Goal: Information Seeking & Learning: Learn about a topic

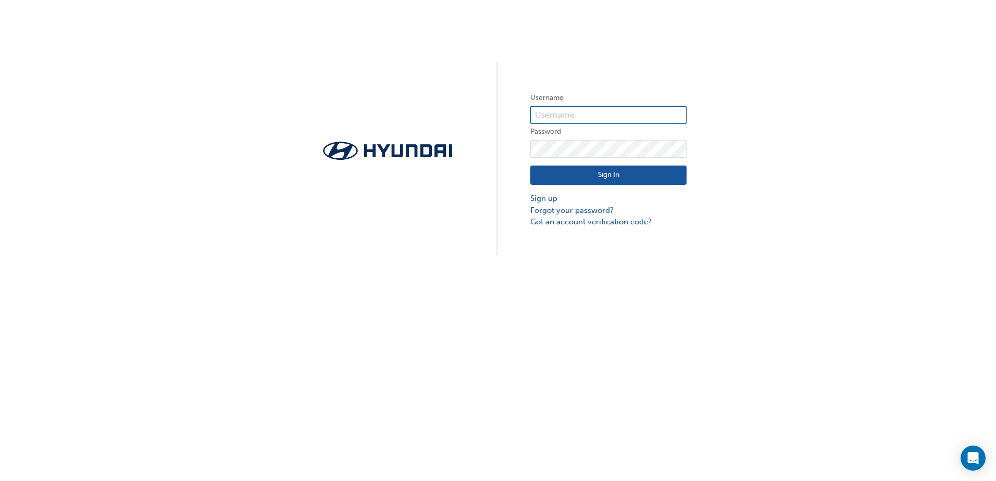
type input "31510"
click at [619, 173] on button "Sign In" at bounding box center [608, 176] width 156 height 20
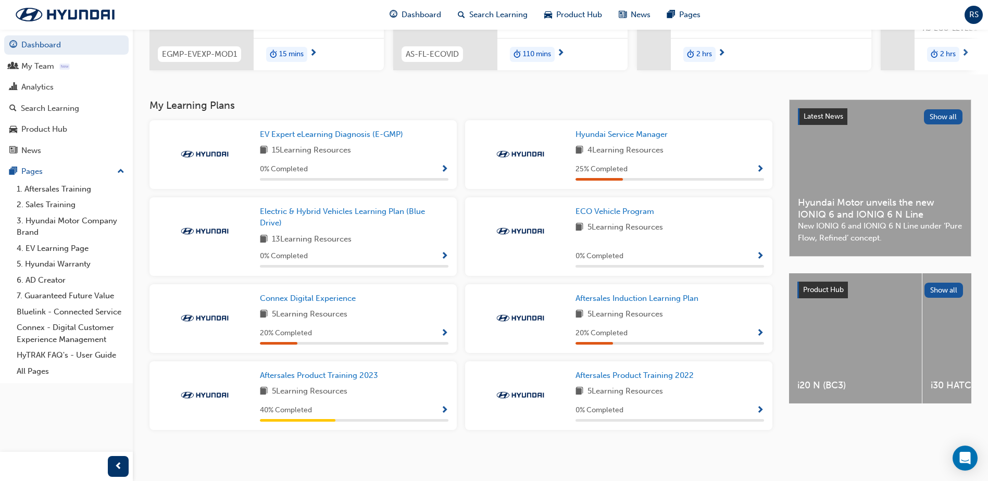
scroll to position [170, 0]
click at [611, 133] on span "Hyundai Service Manager" at bounding box center [622, 134] width 92 height 9
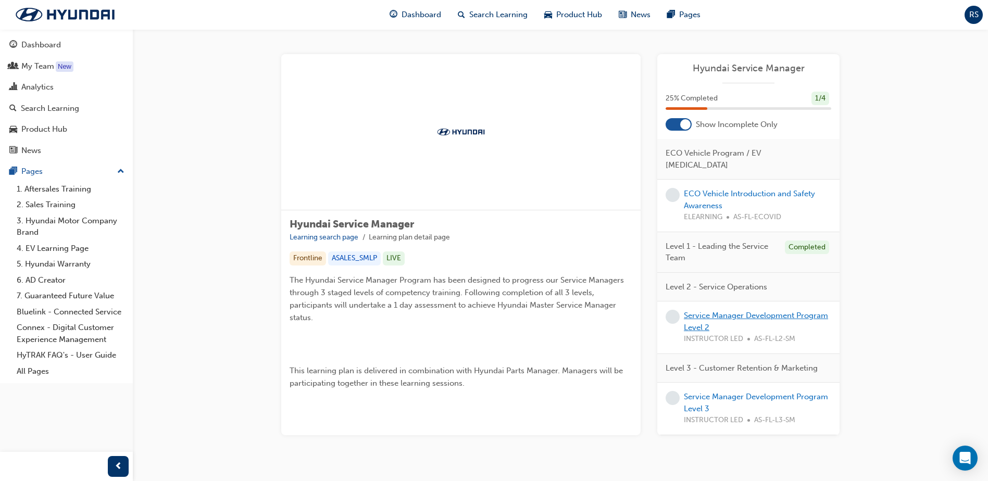
click at [728, 311] on link "Service Manager Development Program Level 2" at bounding box center [756, 321] width 144 height 21
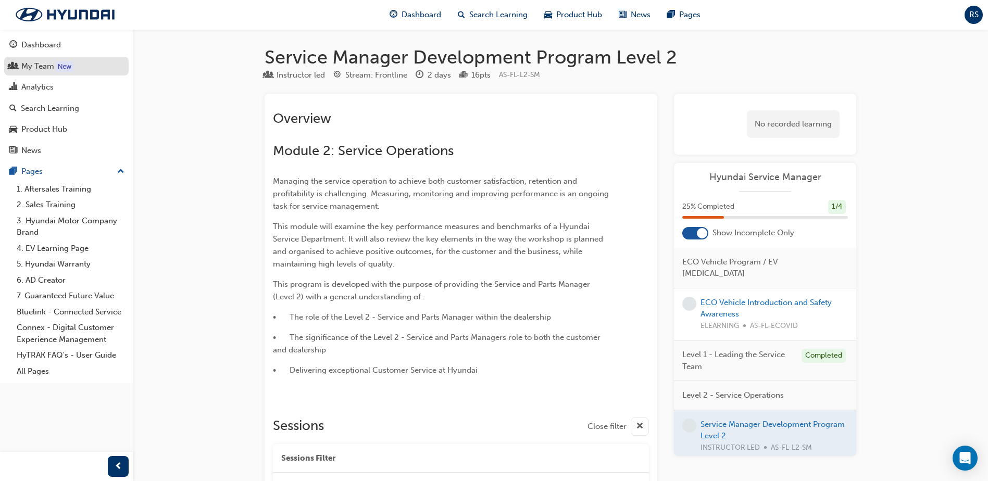
click at [29, 66] on div "My Team" at bounding box center [37, 66] width 33 height 12
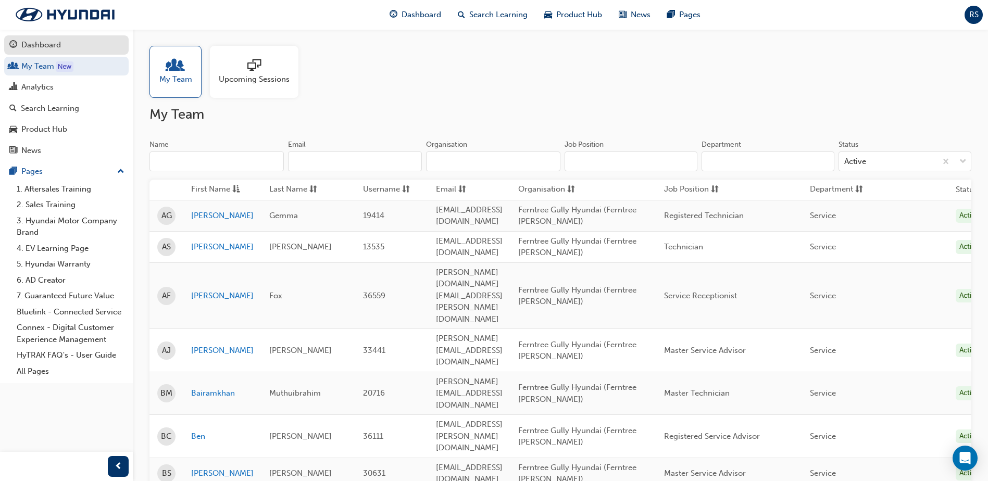
click at [33, 43] on div "Dashboard" at bounding box center [41, 45] width 40 height 12
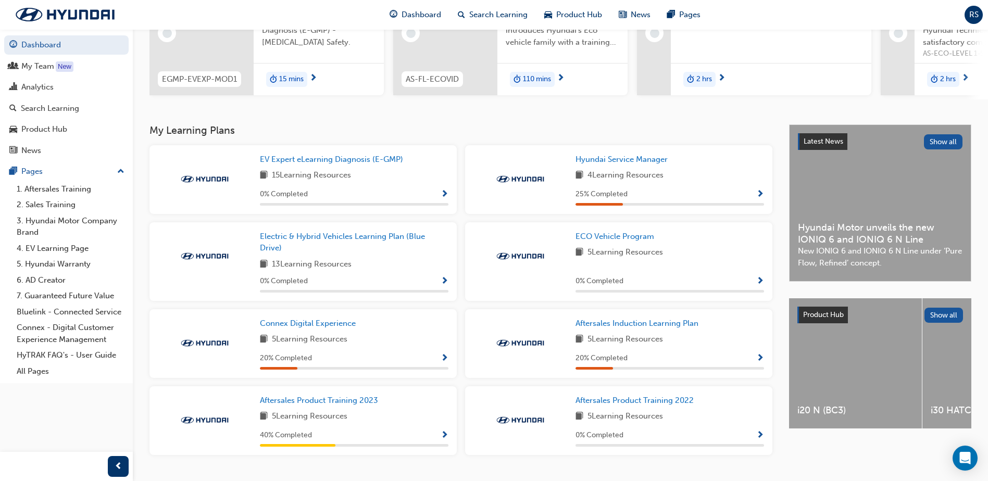
scroll to position [156, 0]
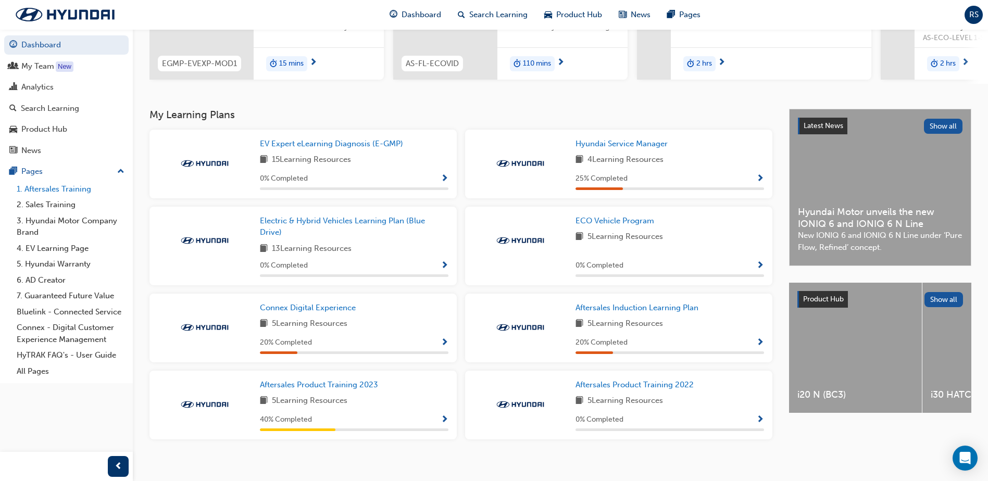
click at [56, 191] on link "1. Aftersales Training" at bounding box center [71, 189] width 116 height 16
